Goal: Information Seeking & Learning: Learn about a topic

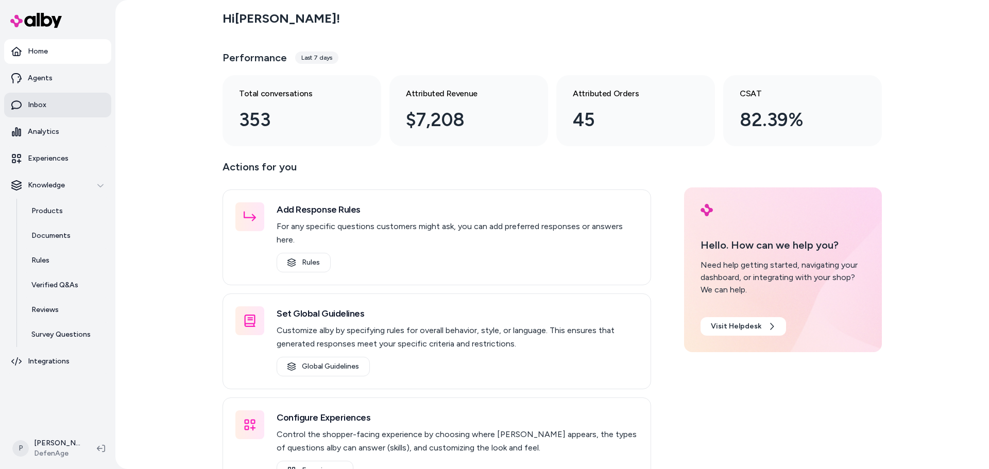
click at [52, 110] on link "Inbox" at bounding box center [57, 105] width 107 height 25
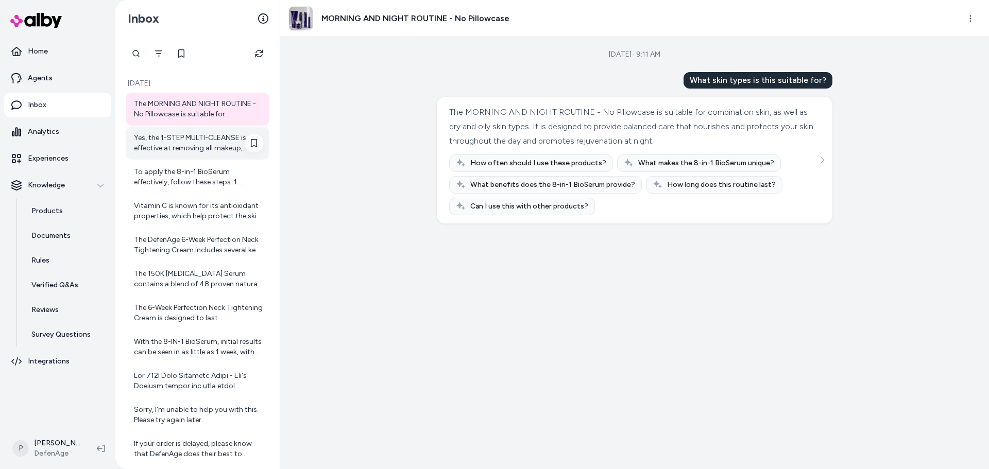
click at [199, 149] on div "Yes, the 1-STEP MULTI-CLEANSE is effective at removing all makeup, including he…" at bounding box center [198, 143] width 129 height 21
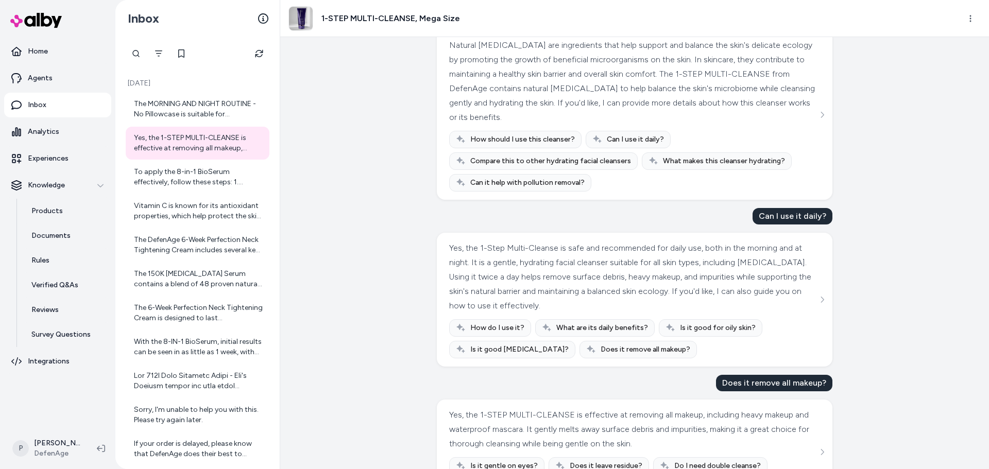
scroll to position [364, 0]
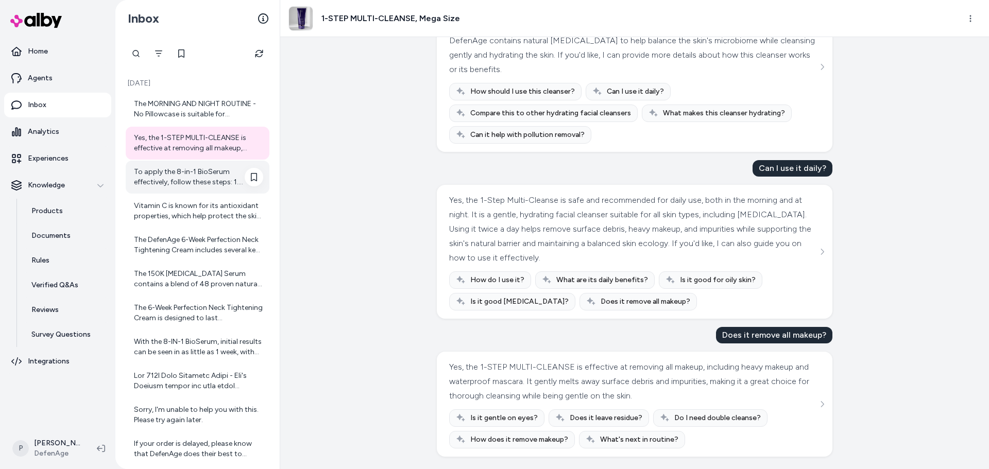
click at [191, 174] on div "To apply the 8-in-1 BioSerum effectively, follow these steps: 1. Cleanse Your F…" at bounding box center [198, 177] width 129 height 21
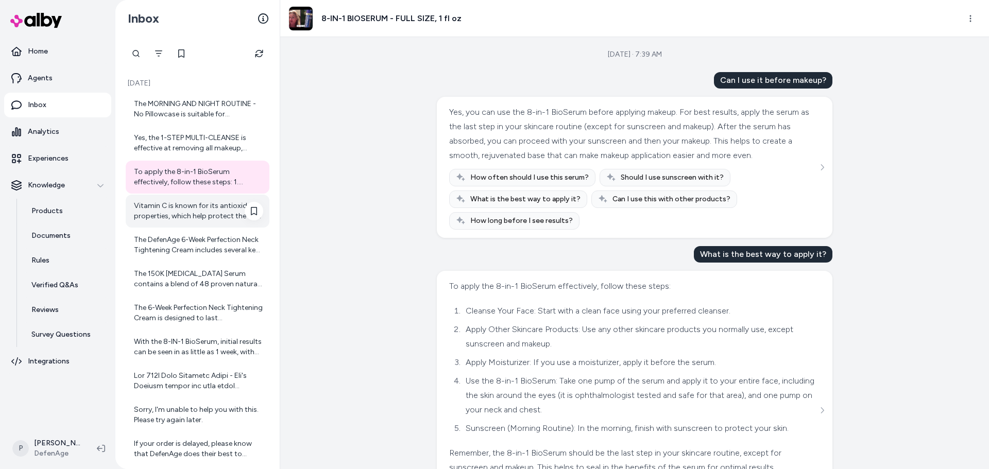
click at [208, 223] on div "Vitamin C is known for its antioxidant properties, which help protect the skin …" at bounding box center [198, 211] width 144 height 33
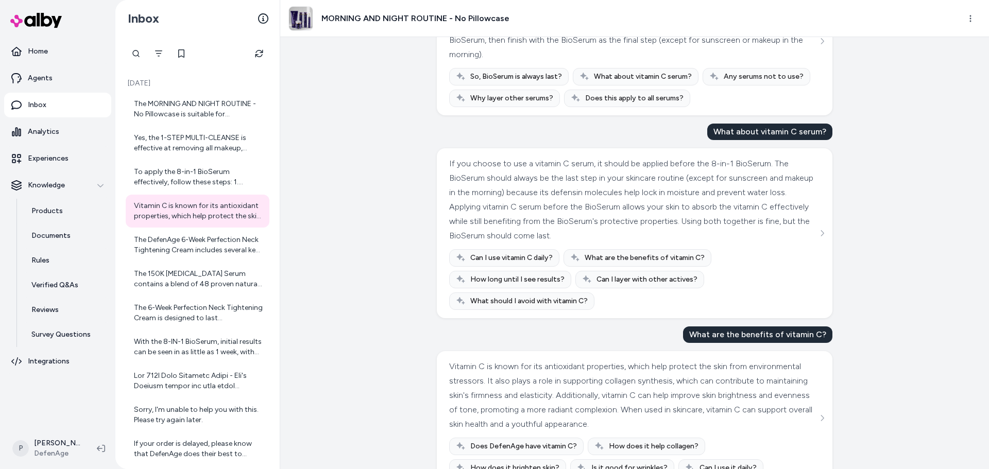
scroll to position [1448, 0]
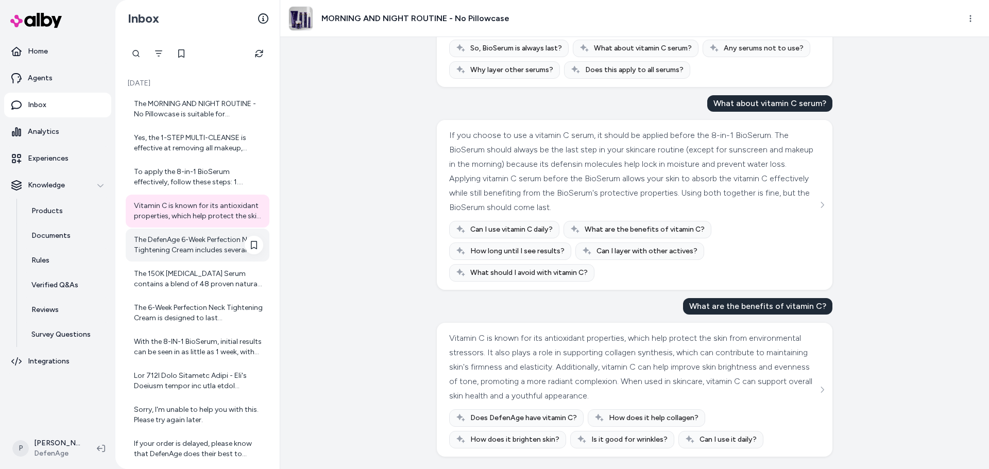
click at [225, 252] on div "The DefenAge 6-Week Perfection Neck Tightening Cream includes several key ingre…" at bounding box center [198, 245] width 129 height 21
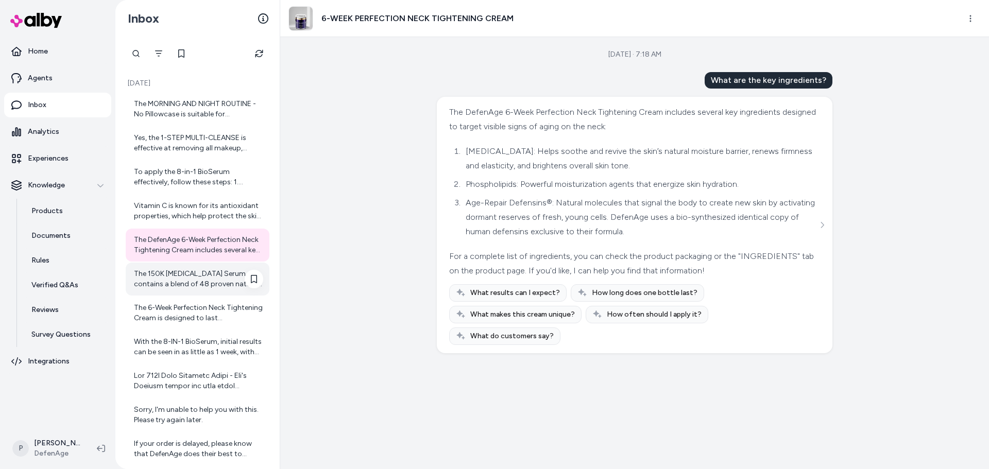
click at [182, 275] on div "The 150K [MEDICAL_DATA] Serum contains a blend of 48 proven natural ingredients…" at bounding box center [198, 279] width 129 height 21
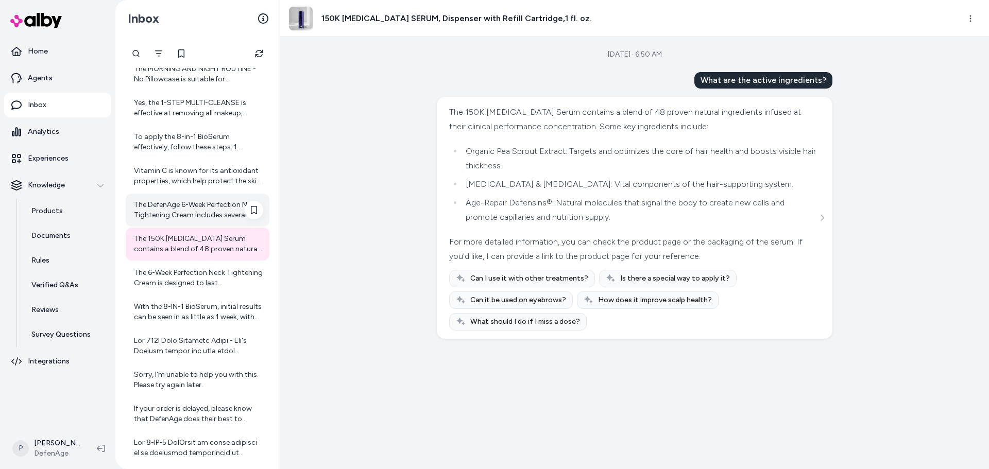
scroll to position [52, 0]
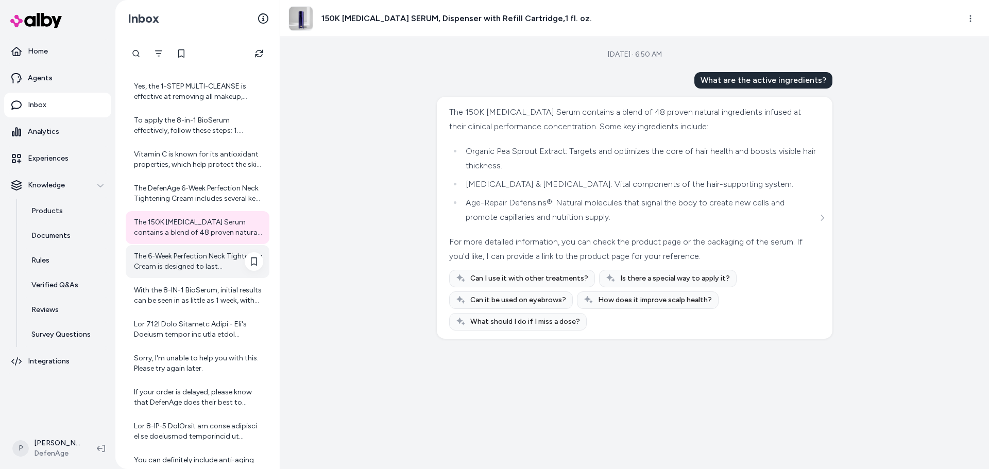
click at [153, 259] on div "The 6-Week Perfection Neck Tightening Cream is designed to last approximately s…" at bounding box center [198, 261] width 129 height 21
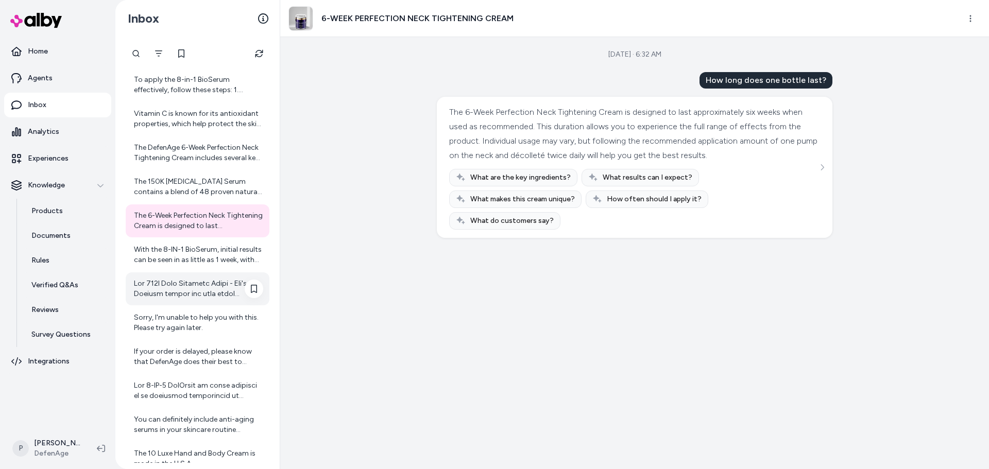
scroll to position [146, 0]
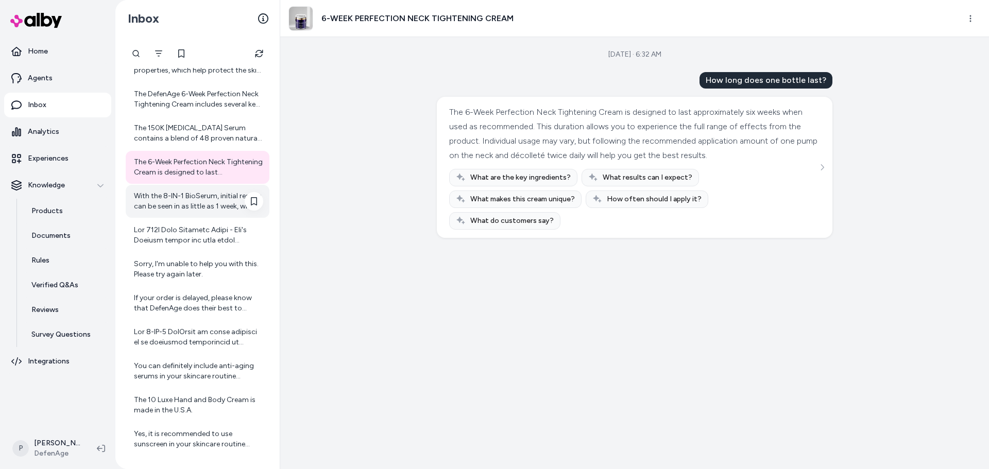
click at [186, 207] on div "With the 8-IN-1 BioSerum, initial results can be seen in as little as 1 week, w…" at bounding box center [198, 201] width 129 height 21
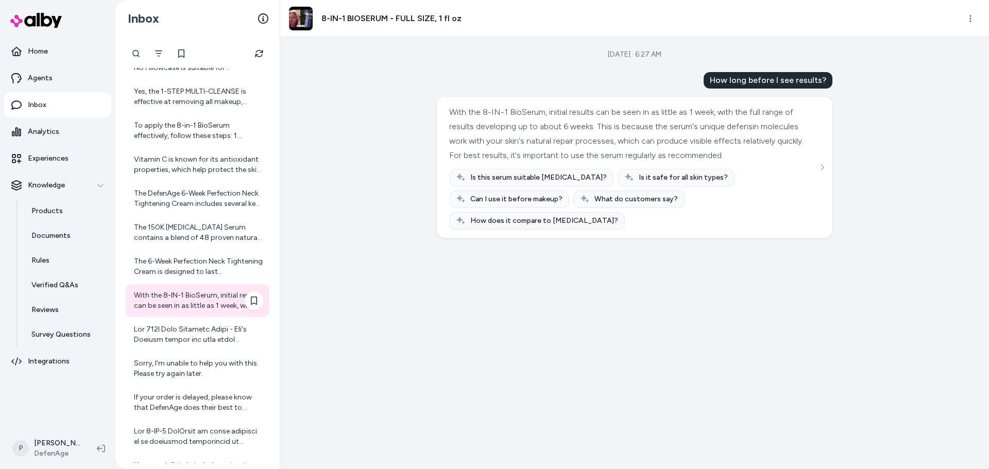
scroll to position [103, 0]
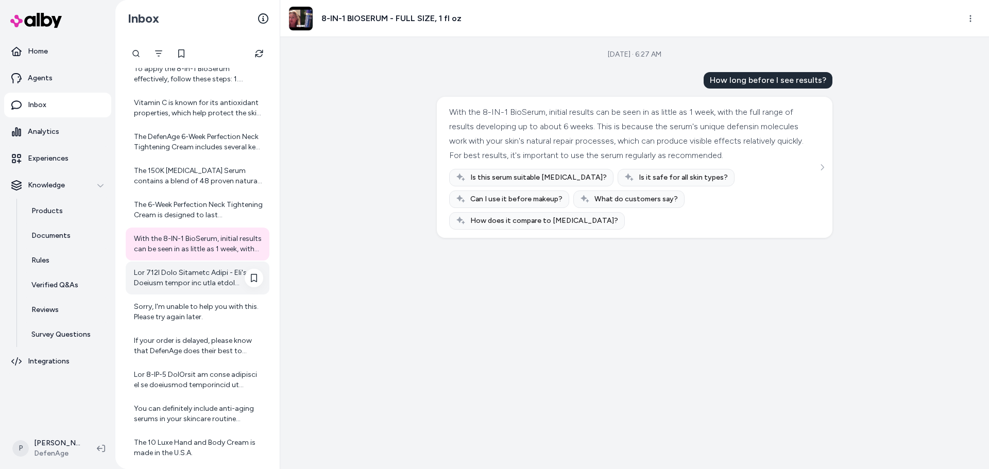
click at [191, 285] on div at bounding box center [198, 278] width 129 height 21
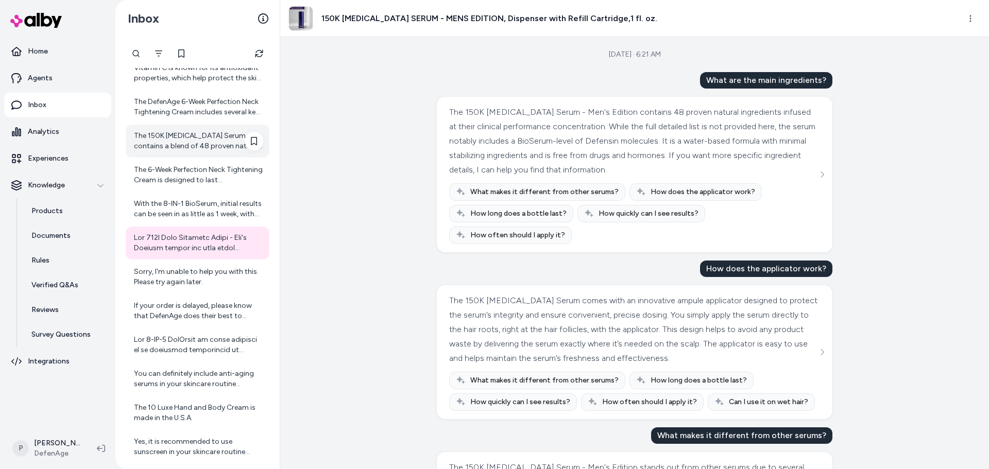
scroll to position [155, 0]
